Goal: Task Accomplishment & Management: Complete application form

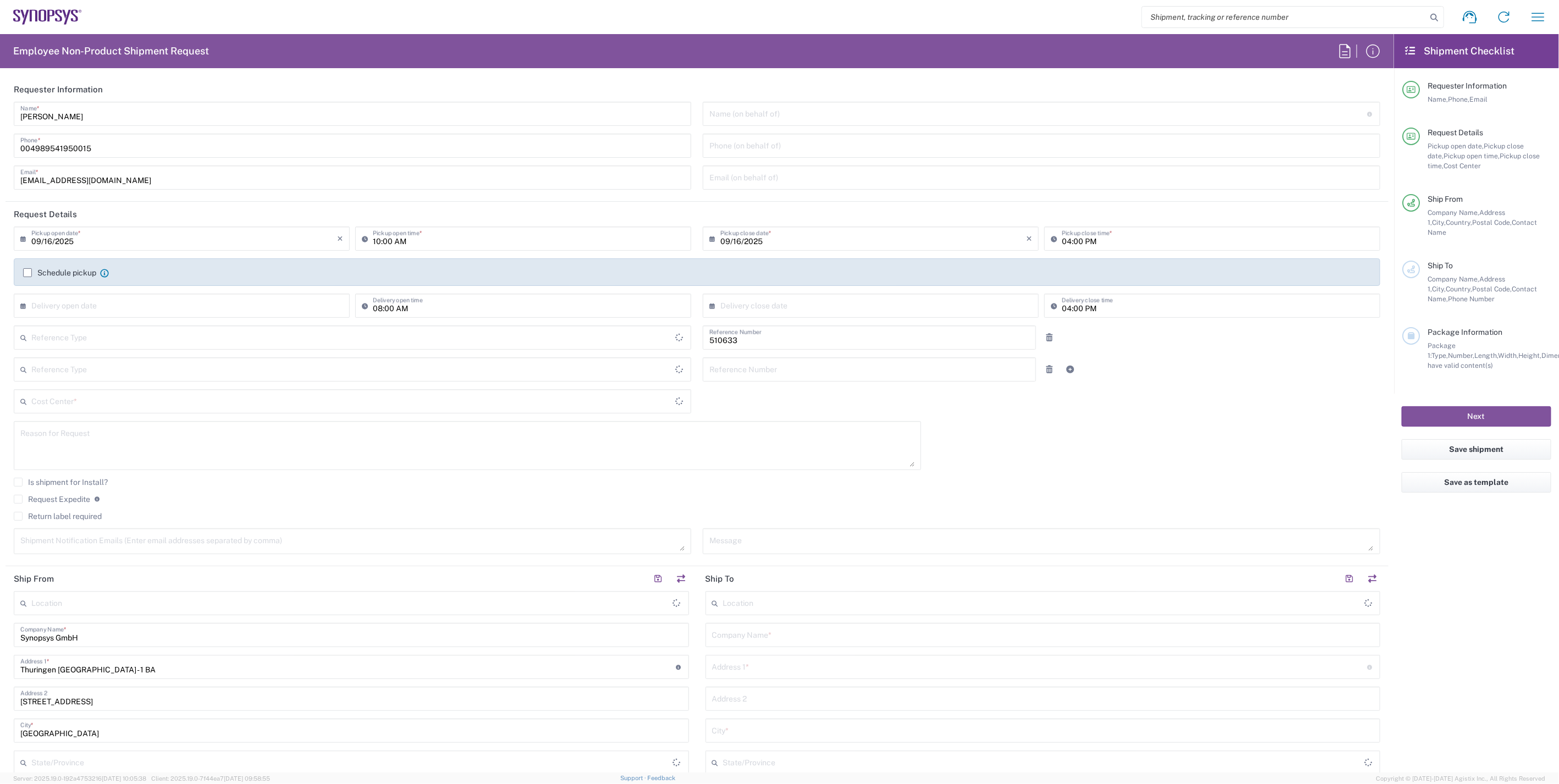
type input "Department"
type input "Delivered at Place"
type input "DE01, SDG, HAPS, HW 510633"
type input "[GEOGRAPHIC_DATA]"
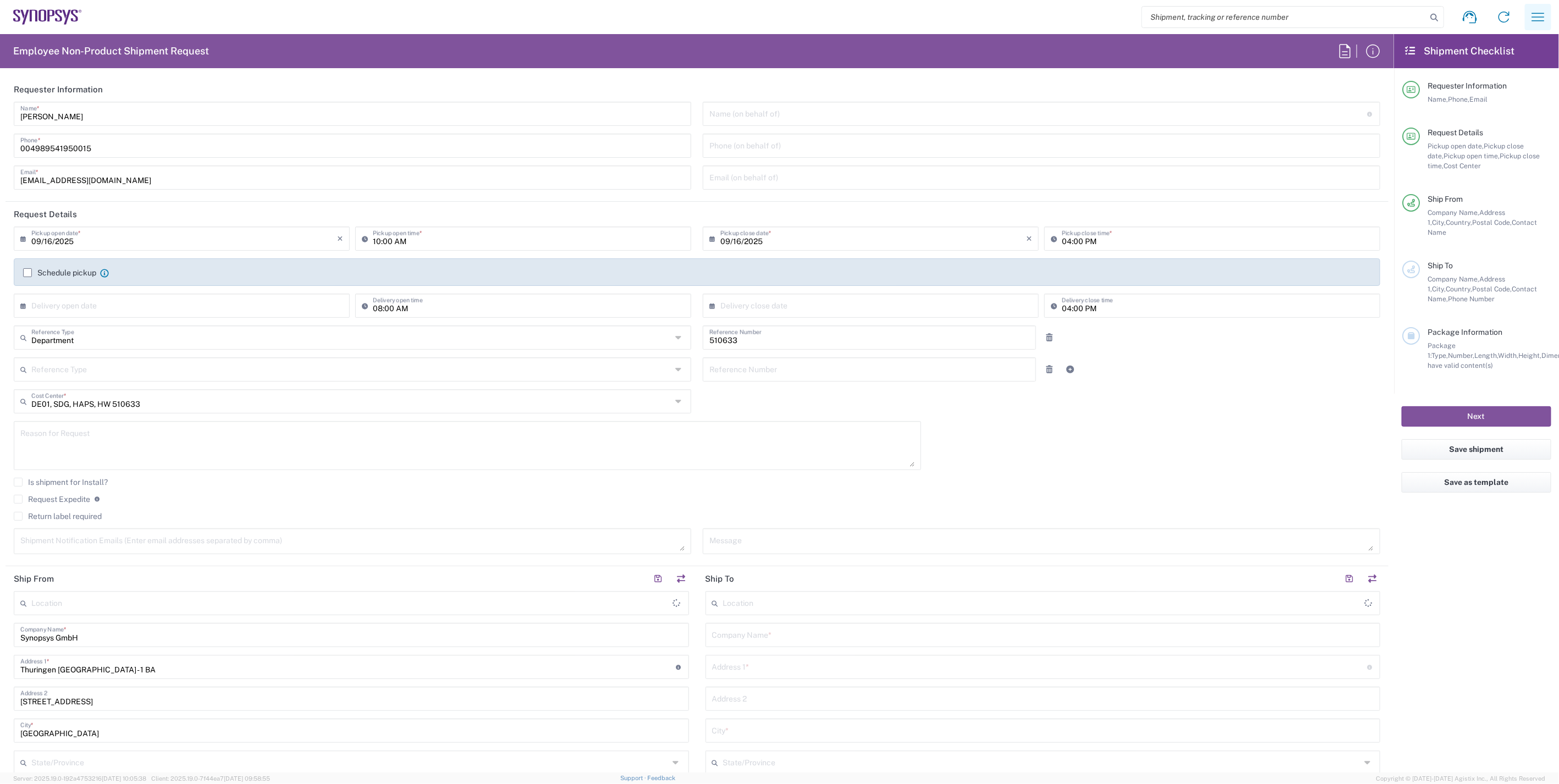
drag, startPoint x: 1534, startPoint y: 17, endPoint x: 1526, endPoint y: 18, distance: 8.1
click at [1534, 17] on icon "button" at bounding box center [1538, 17] width 17 height 17
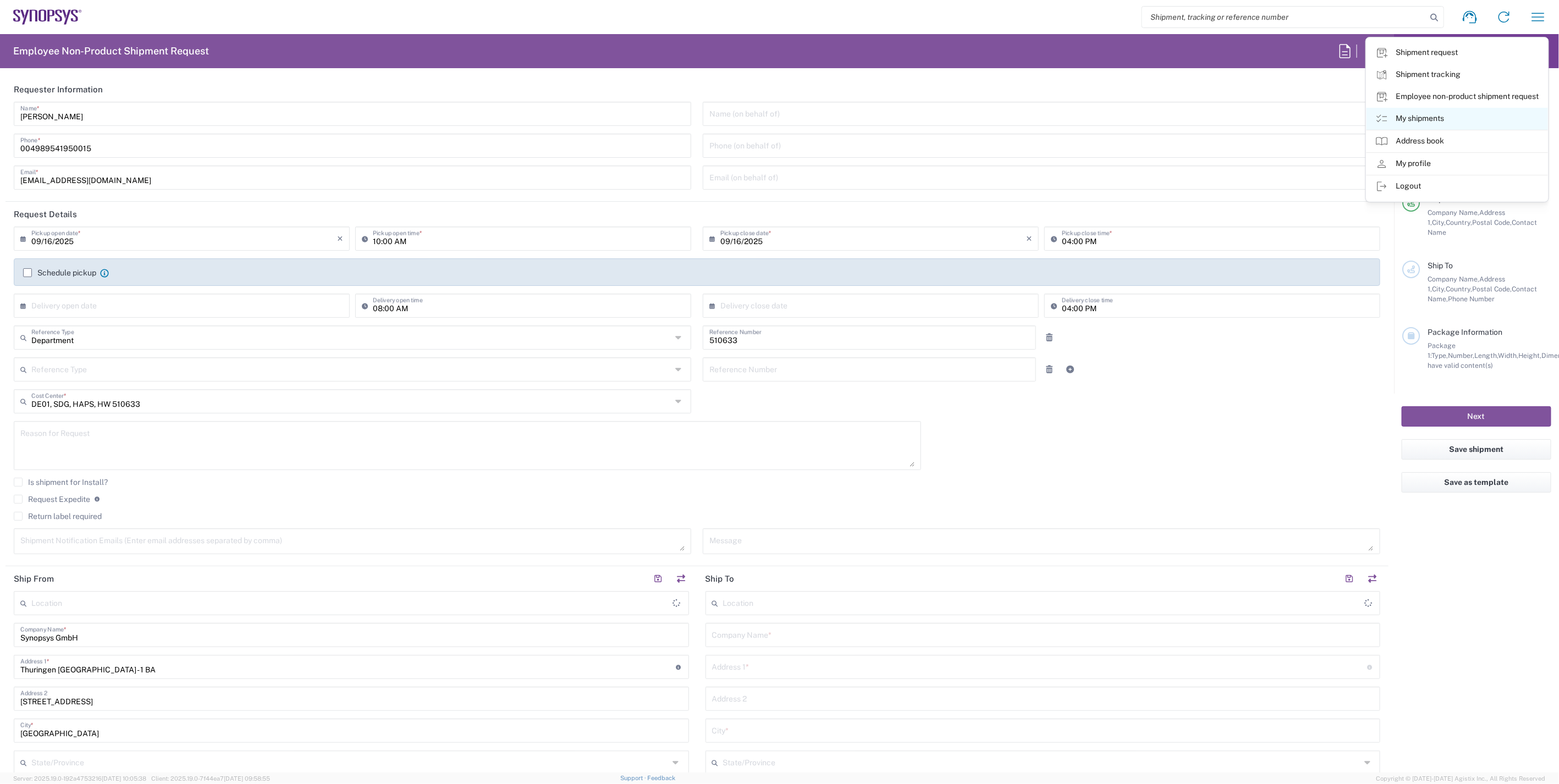
type input "[GEOGRAPHIC_DATA] DE06"
click at [1427, 120] on link "My shipments" at bounding box center [1457, 118] width 182 height 22
